Goal: Check status: Check status

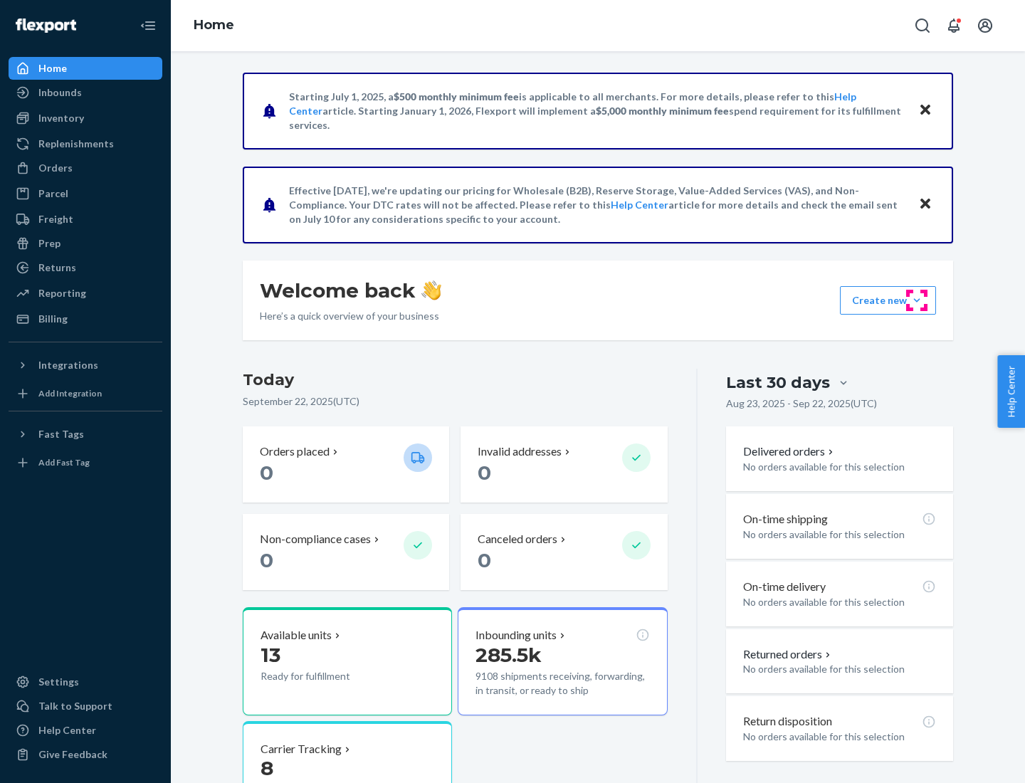
click at [917, 300] on button "Create new Create new inbound Create new order Create new product" at bounding box center [888, 300] width 96 height 28
click at [59, 93] on div "Inbounds" at bounding box center [59, 92] width 43 height 14
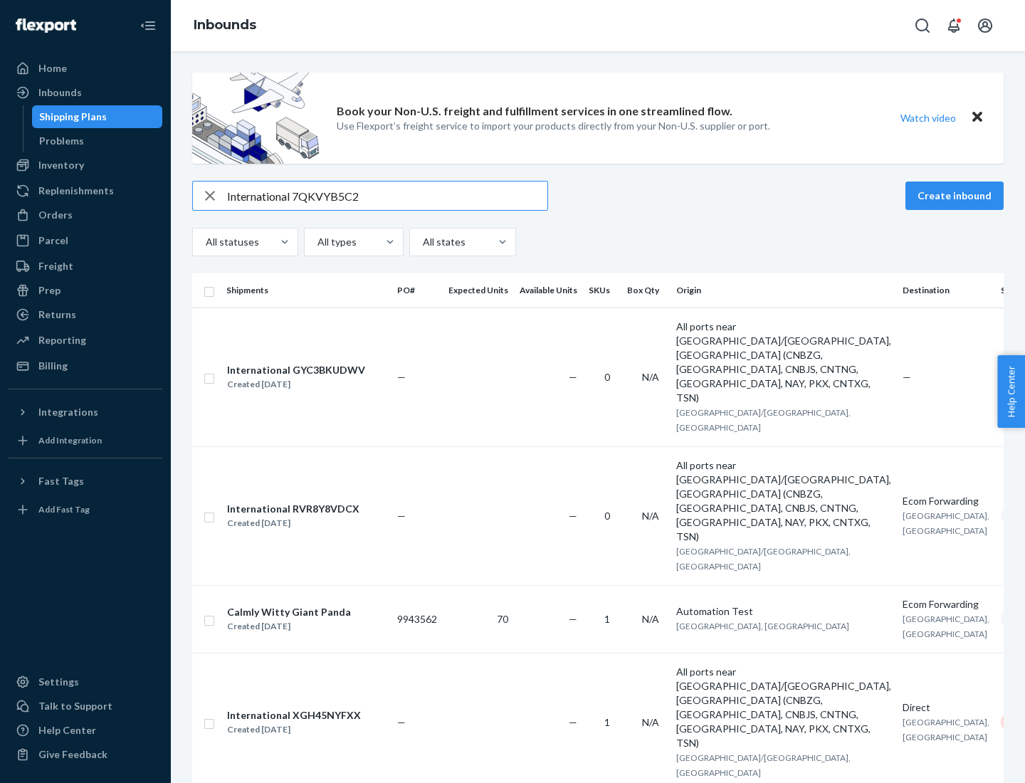
type input "International 7QKVYB5C29"
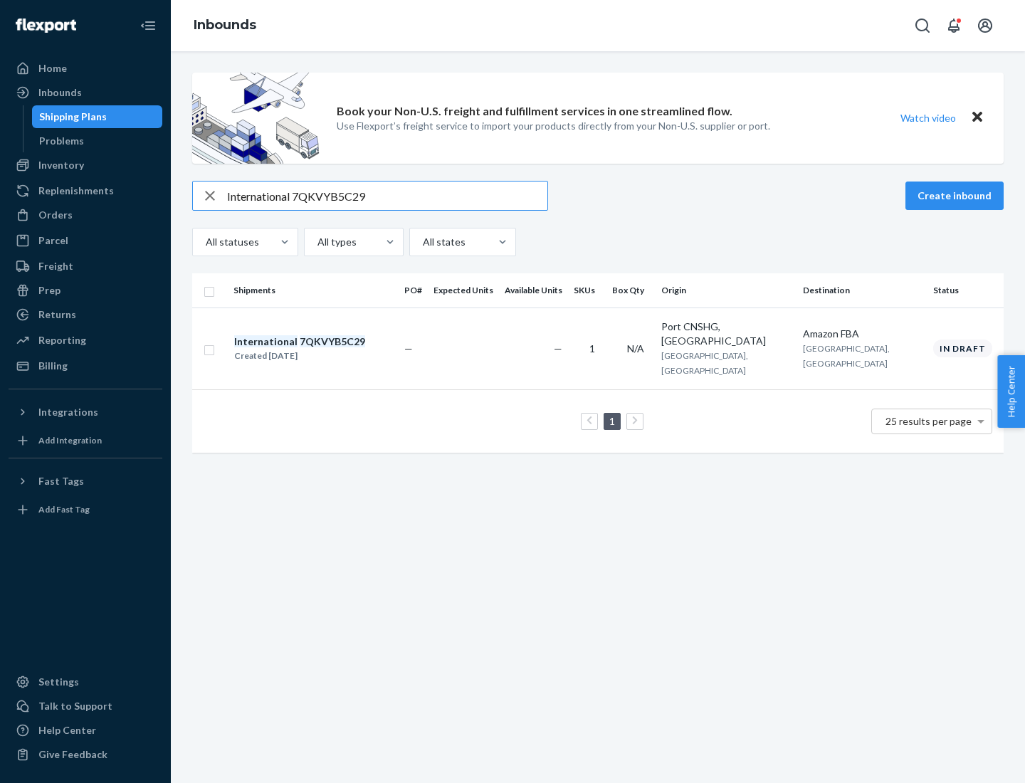
click at [324, 349] on div "Created [DATE]" at bounding box center [299, 356] width 131 height 14
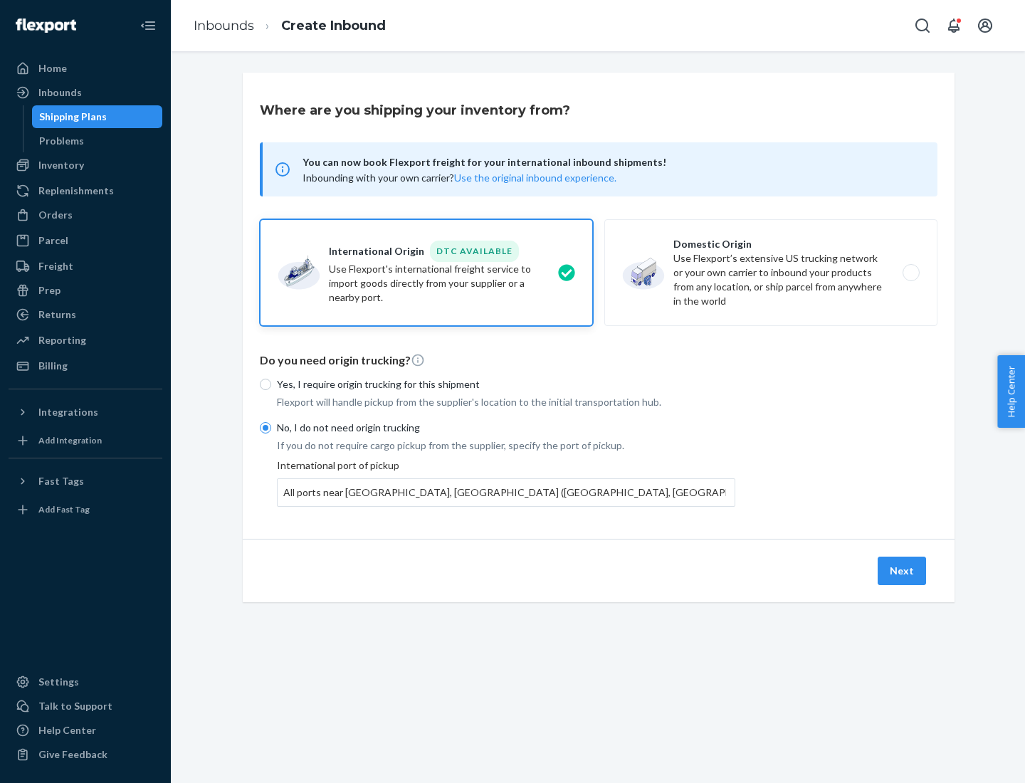
click at [902, 570] on button "Next" at bounding box center [902, 571] width 48 height 28
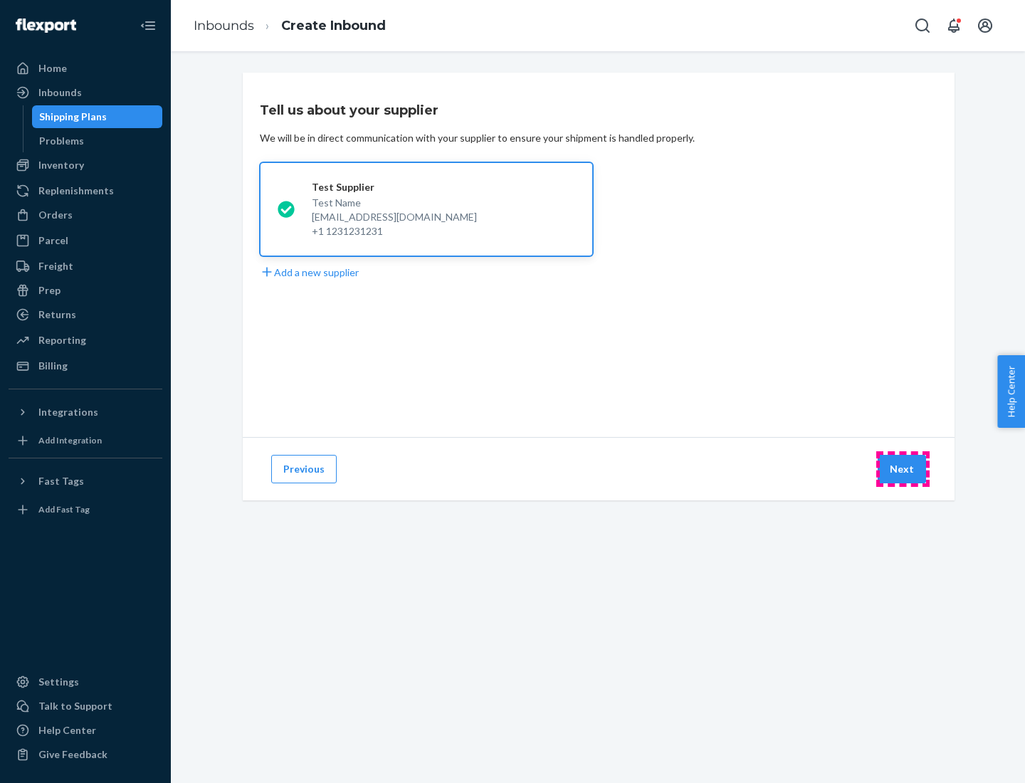
click at [902, 469] on button "Next" at bounding box center [902, 469] width 48 height 28
